Goal: Transaction & Acquisition: Obtain resource

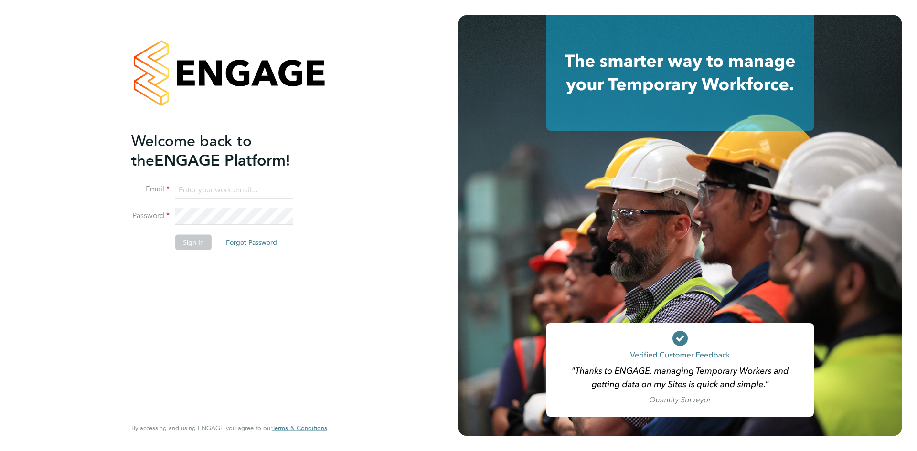
type input "richard@northbuildrecruit.com"
click at [197, 241] on button "Sign In" at bounding box center [193, 242] width 36 height 15
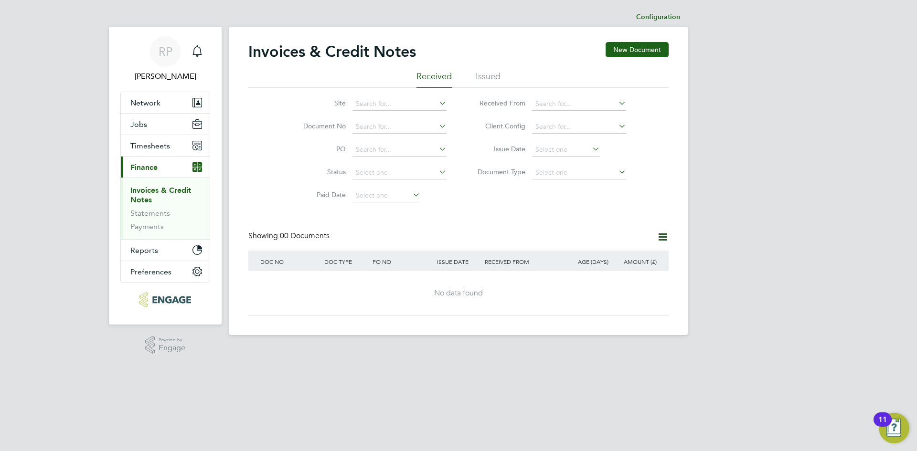
click at [483, 78] on li "Issued" at bounding box center [488, 79] width 25 height 17
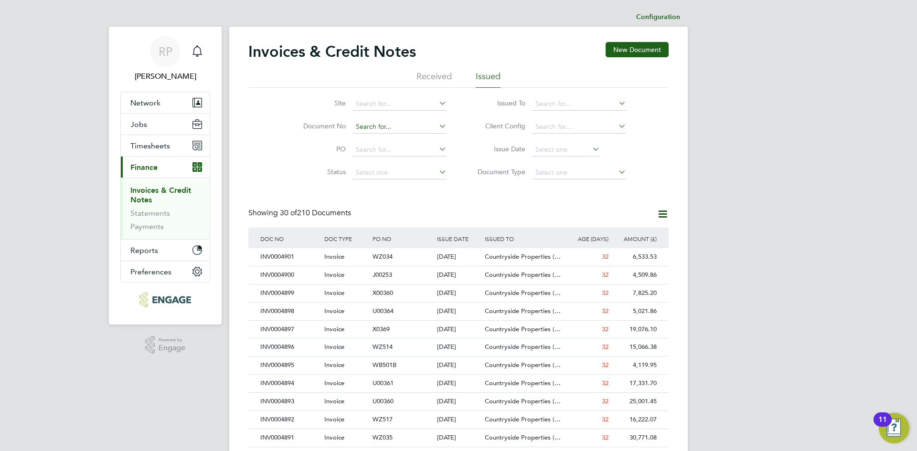
click at [376, 129] on input at bounding box center [400, 126] width 94 height 13
click at [382, 105] on input at bounding box center [400, 103] width 94 height 13
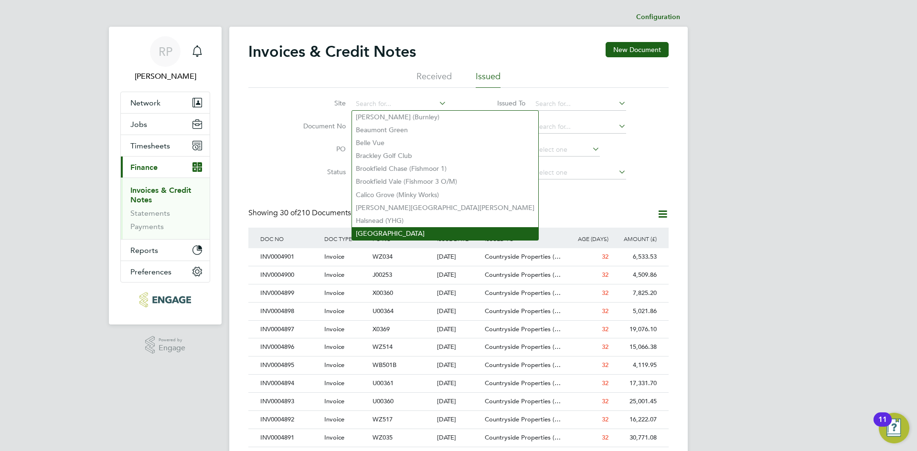
click at [377, 227] on li "[GEOGRAPHIC_DATA]" at bounding box center [445, 233] width 186 height 13
type input "[GEOGRAPHIC_DATA]"
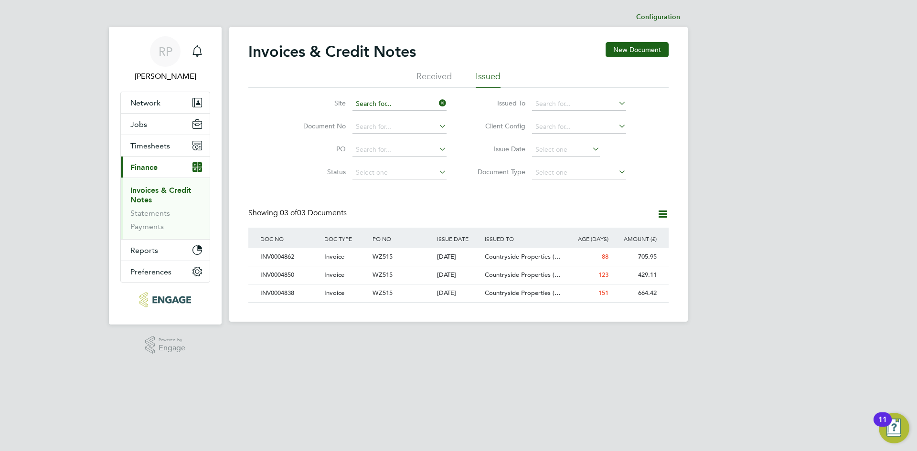
click at [384, 103] on input at bounding box center [400, 103] width 94 height 13
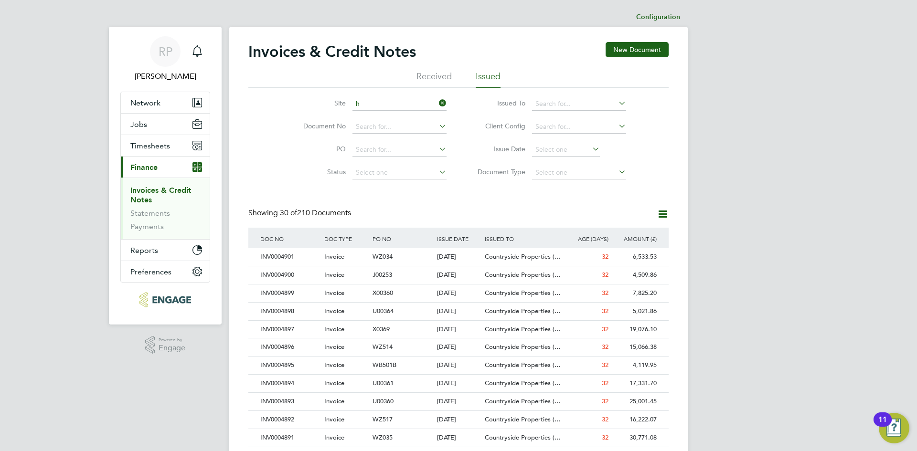
click at [379, 212] on li "H alsnead (YHG)" at bounding box center [406, 218] width 109 height 13
type input "Halsnead (YHG)"
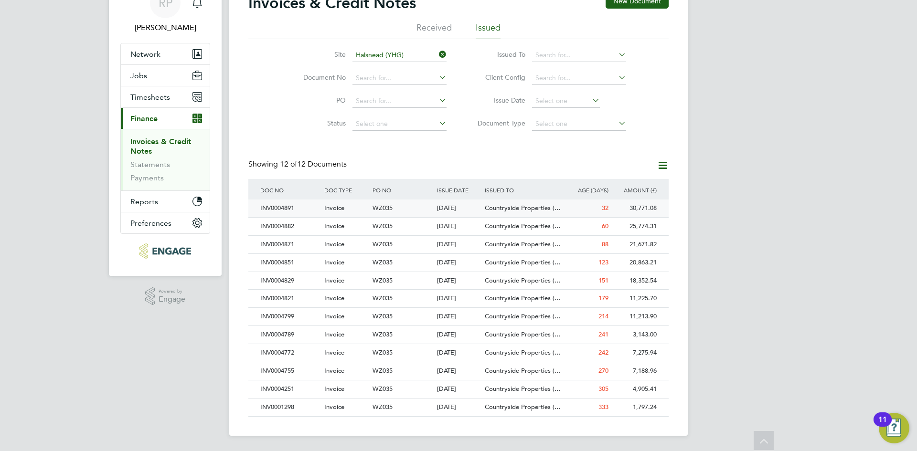
click at [375, 206] on span "WZ035" at bounding box center [383, 208] width 20 height 8
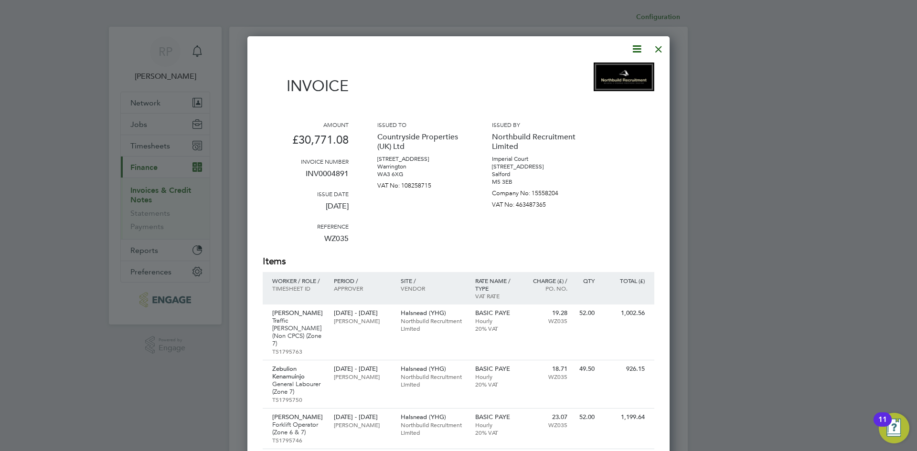
click at [638, 48] on icon at bounding box center [637, 49] width 12 height 12
click at [588, 71] on li "Download Invoice" at bounding box center [608, 71] width 66 height 13
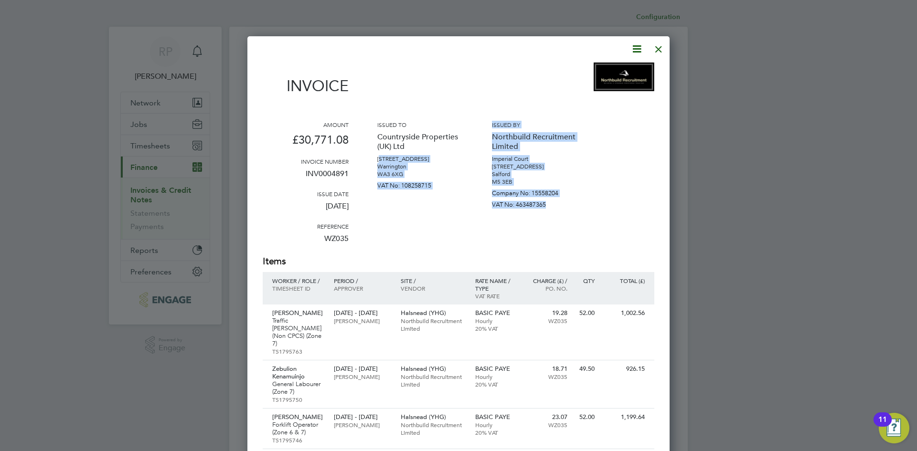
drag, startPoint x: 380, startPoint y: 161, endPoint x: 558, endPoint y: 202, distance: 182.8
click at [558, 202] on div "Amount £30,771.08 Invoice number INV0004891 Issue date [DATE] Reference WZ035 I…" at bounding box center [459, 188] width 392 height 134
click at [562, 202] on p "VAT No: 463487365" at bounding box center [535, 202] width 86 height 11
drag, startPoint x: 386, startPoint y: 162, endPoint x: 589, endPoint y: 217, distance: 210.3
click at [589, 217] on div "Amount £30,771.08 Invoice number INV0004891 Issue date [DATE] Reference WZ035 I…" at bounding box center [459, 188] width 392 height 134
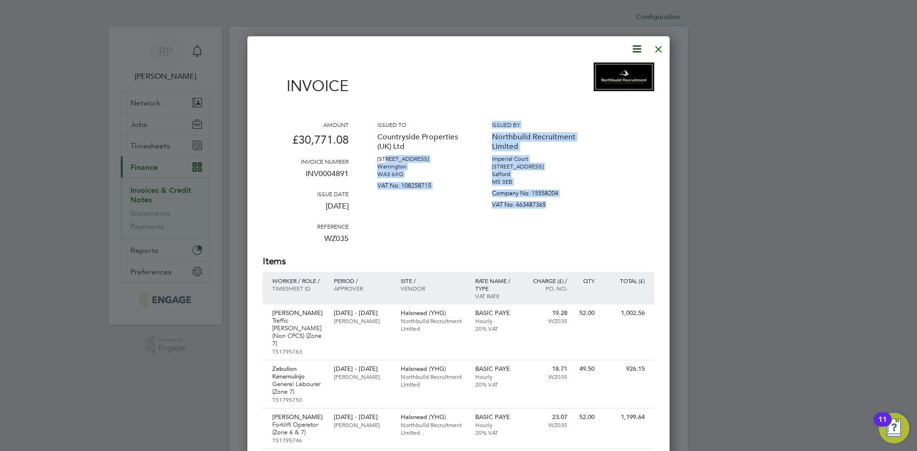
click at [406, 210] on div "Issued to Countryside Properties (UK) Ltd [STREET_ADDRESS] [GEOGRAPHIC_DATA] WA…" at bounding box center [420, 188] width 86 height 134
click at [421, 171] on p "Warrington" at bounding box center [420, 167] width 86 height 8
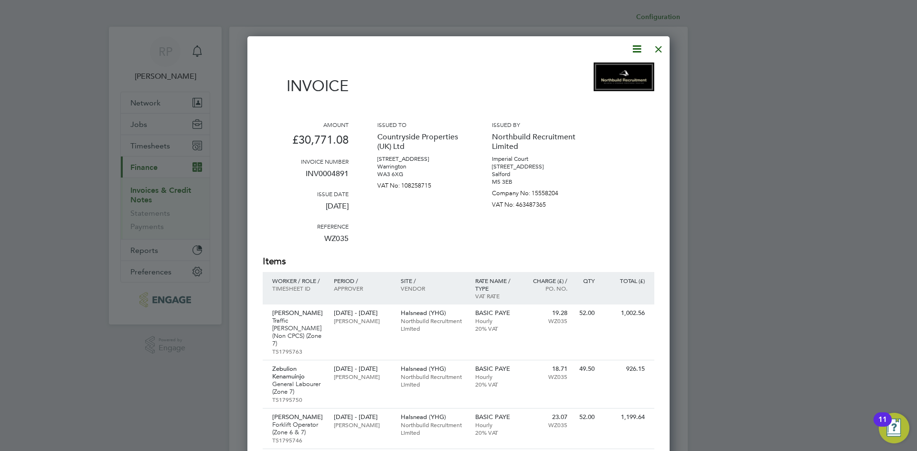
click at [658, 51] on div at bounding box center [658, 46] width 17 height 17
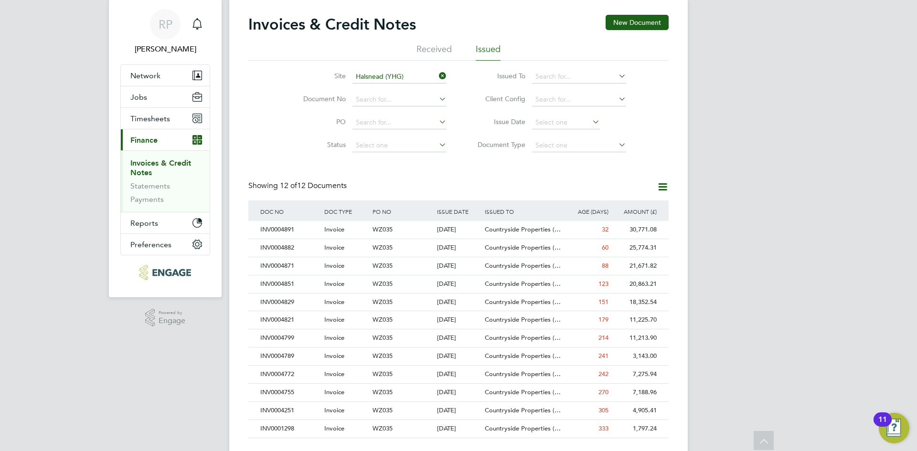
scroll to position [1, 0]
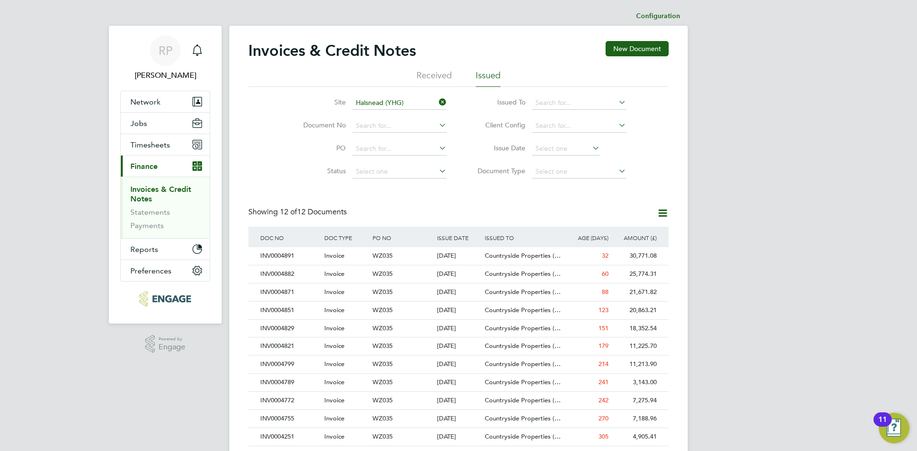
click at [265, 118] on div "Site Halsnead (YHG) Document No PO Status Paid Date Issued To Received From Cli…" at bounding box center [458, 135] width 420 height 96
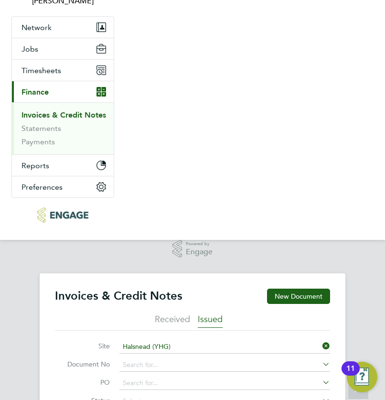
scroll to position [18, 54]
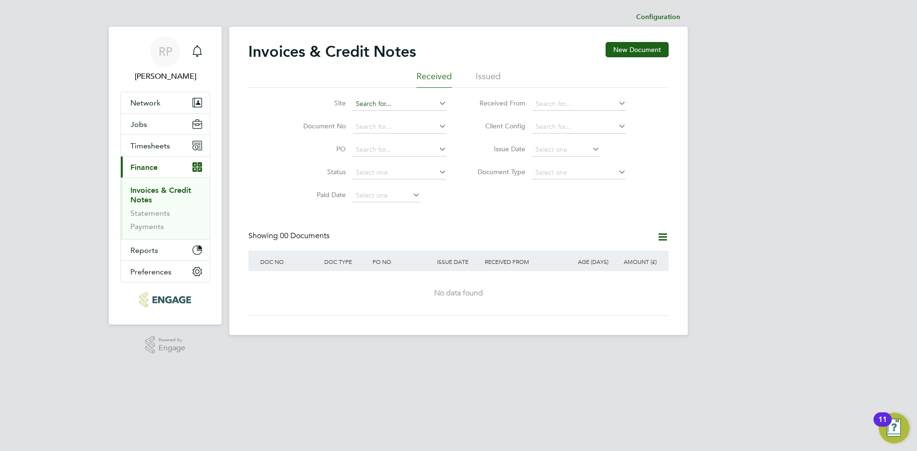
click at [383, 107] on input at bounding box center [400, 103] width 94 height 13
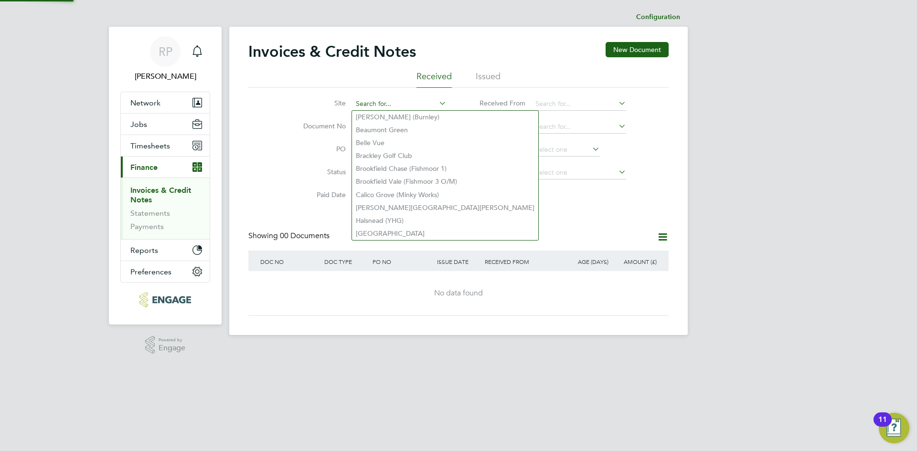
type input "j"
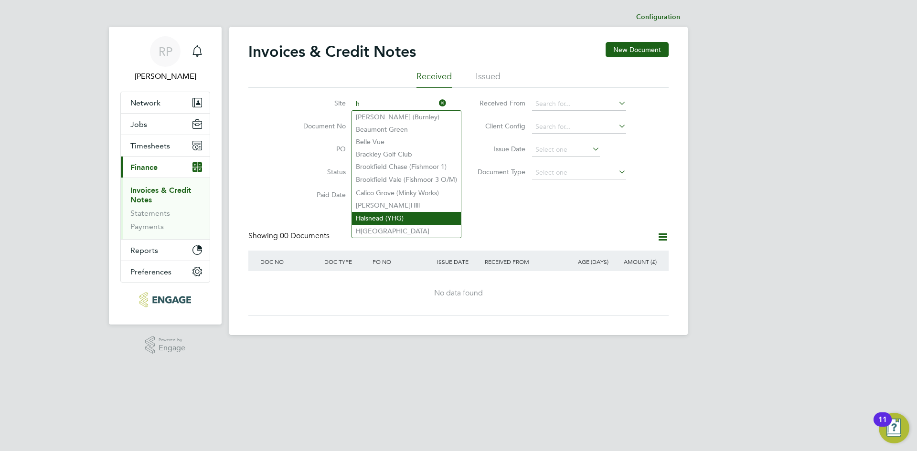
click at [366, 219] on li "H alsnead (YHG)" at bounding box center [406, 218] width 109 height 13
type input "Halsnead (YHG)"
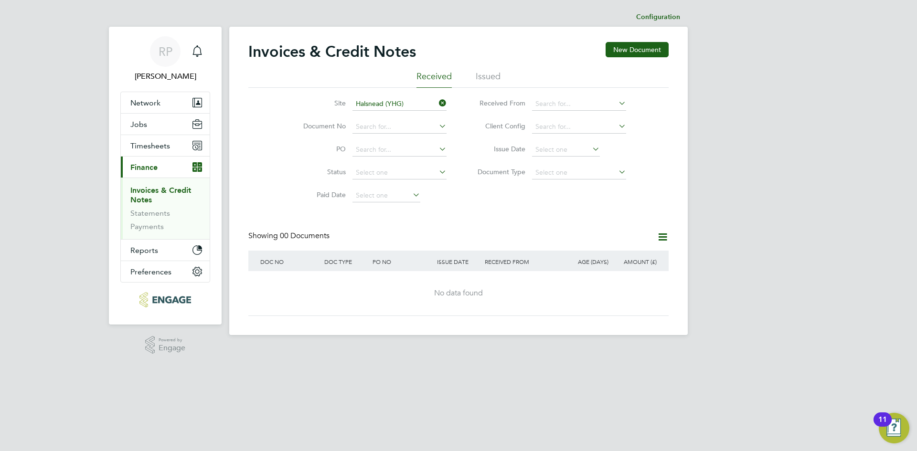
click at [501, 75] on ul "Received Issued" at bounding box center [458, 79] width 420 height 17
click at [491, 79] on li "Issued" at bounding box center [488, 79] width 25 height 17
